Goal: Complete application form

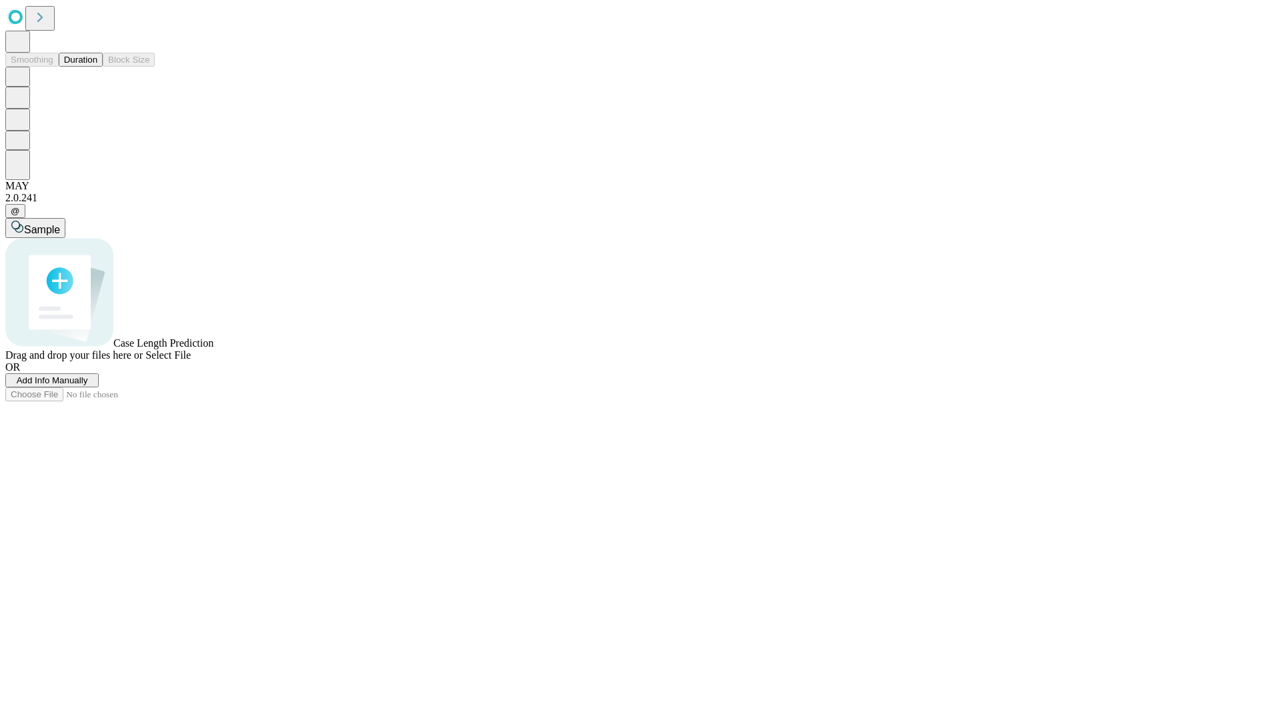
click at [88, 386] on span "Add Info Manually" at bounding box center [52, 381] width 71 height 10
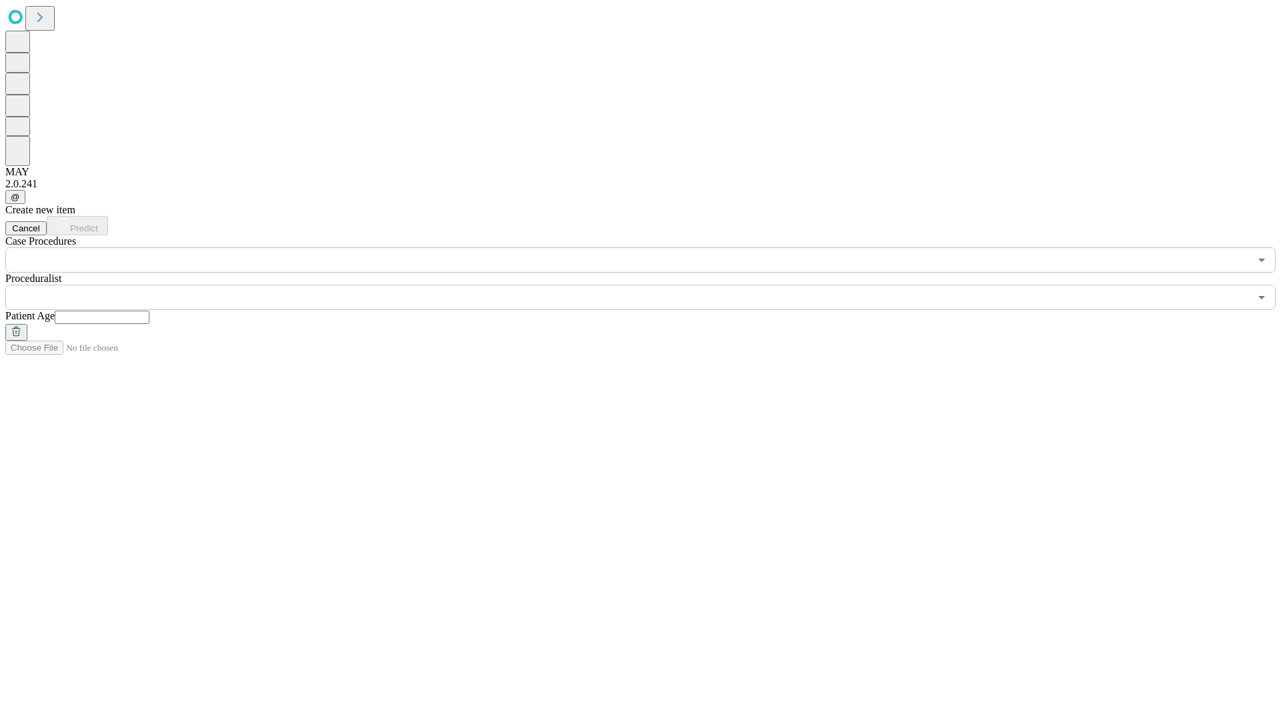
click at [149, 311] on input "text" at bounding box center [102, 317] width 95 height 13
type input "***"
click at [650, 285] on input "text" at bounding box center [627, 297] width 1244 height 25
